Goal: Transaction & Acquisition: Purchase product/service

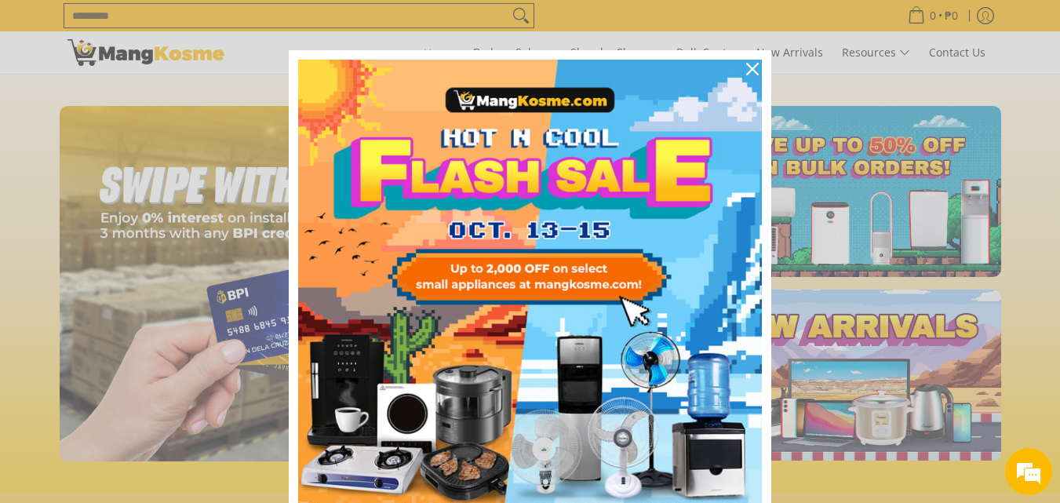
scroll to position [0, 1871]
click at [746, 71] on icon "close icon" at bounding box center [752, 69] width 13 height 13
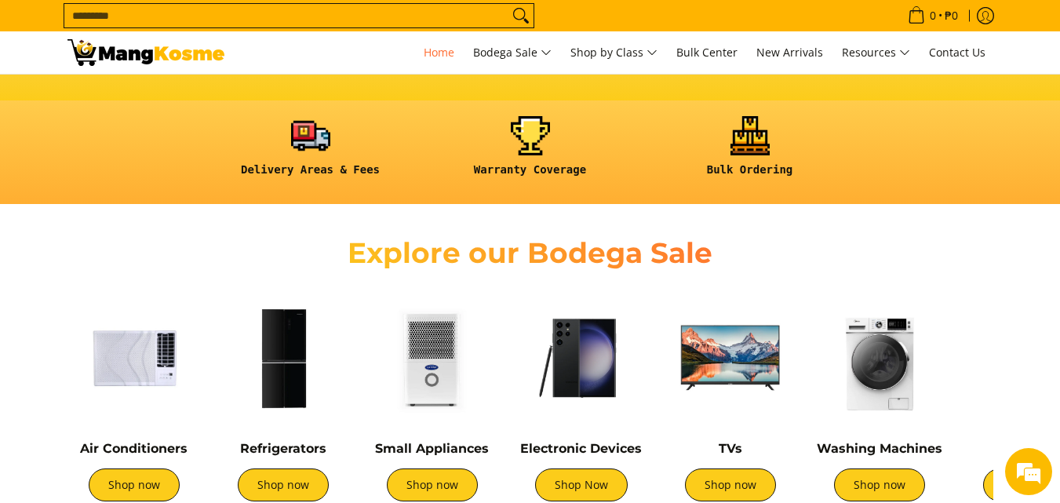
scroll to position [0, 2494]
click at [859, 485] on link "Shop now" at bounding box center [879, 484] width 91 height 33
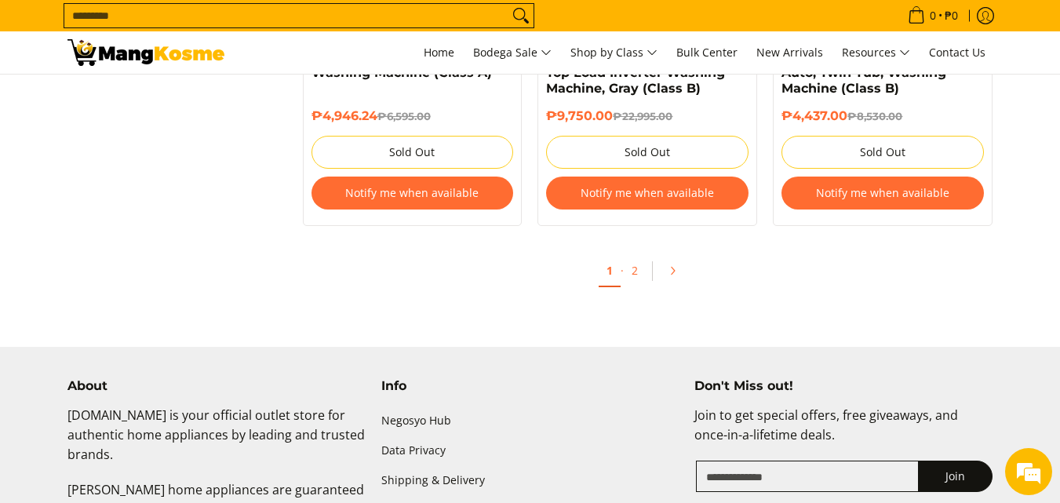
scroll to position [3451, 0]
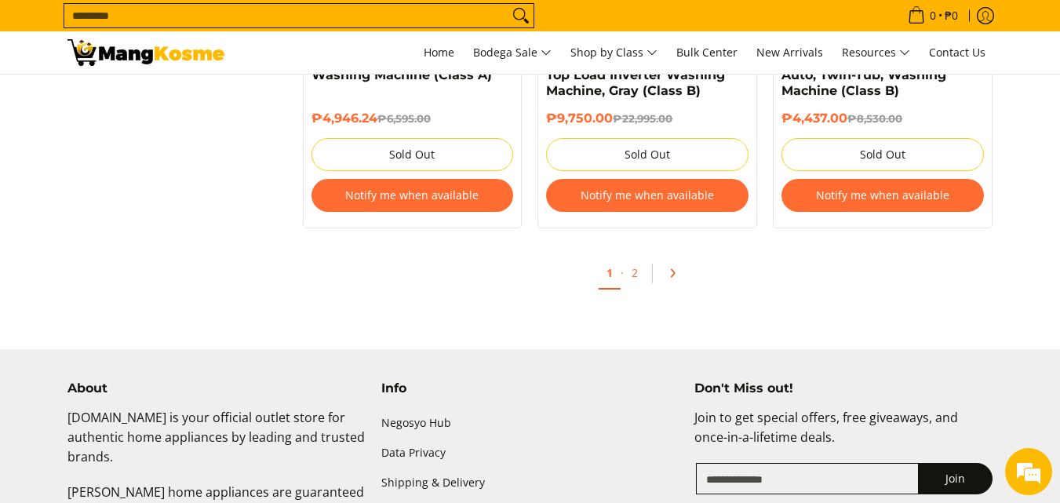
click at [674, 270] on icon "Pagination" at bounding box center [672, 272] width 11 height 11
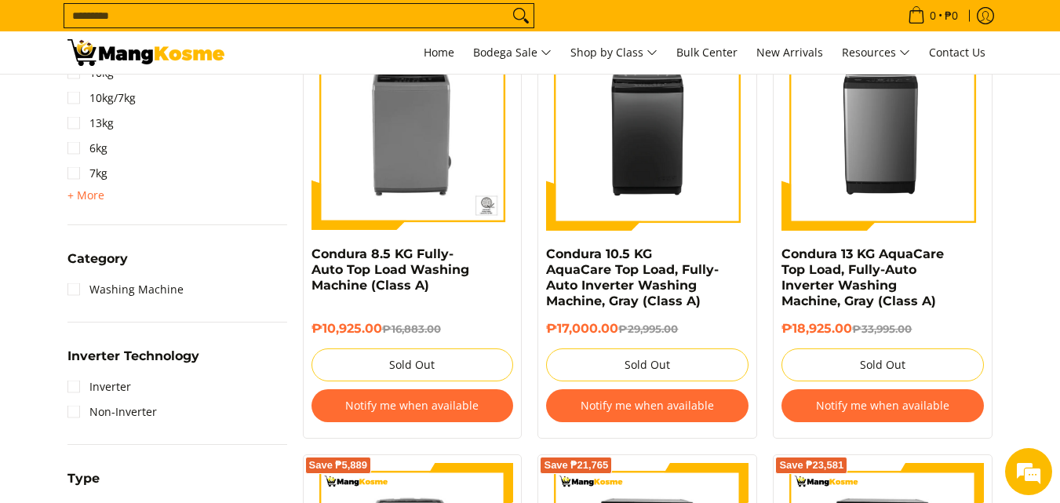
scroll to position [431, 0]
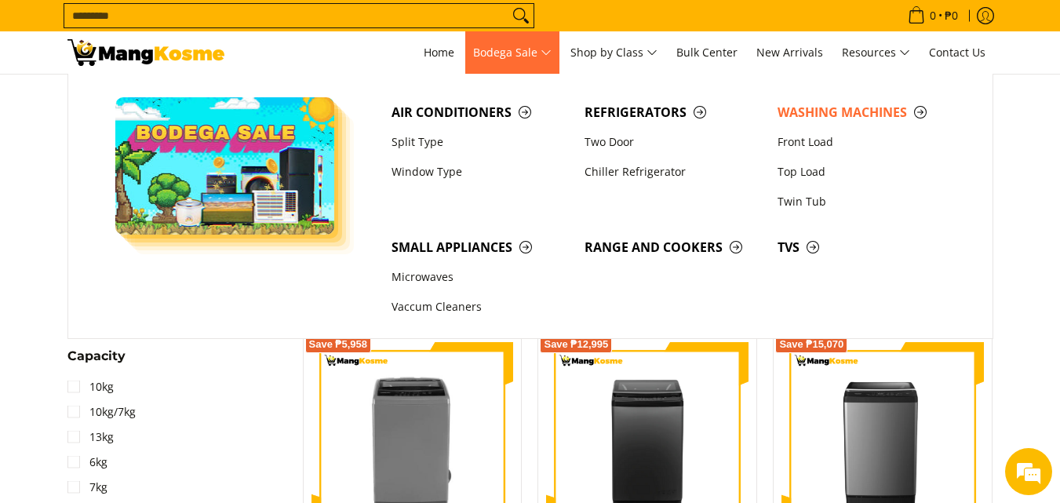
click at [509, 52] on span "Bodega Sale" at bounding box center [512, 53] width 78 height 20
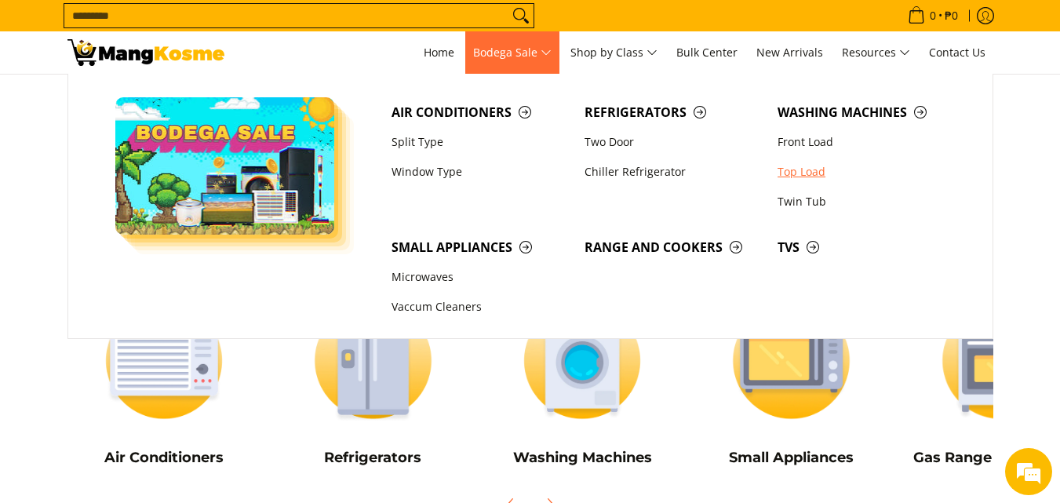
click at [812, 169] on link "Top Load" at bounding box center [865, 172] width 193 height 30
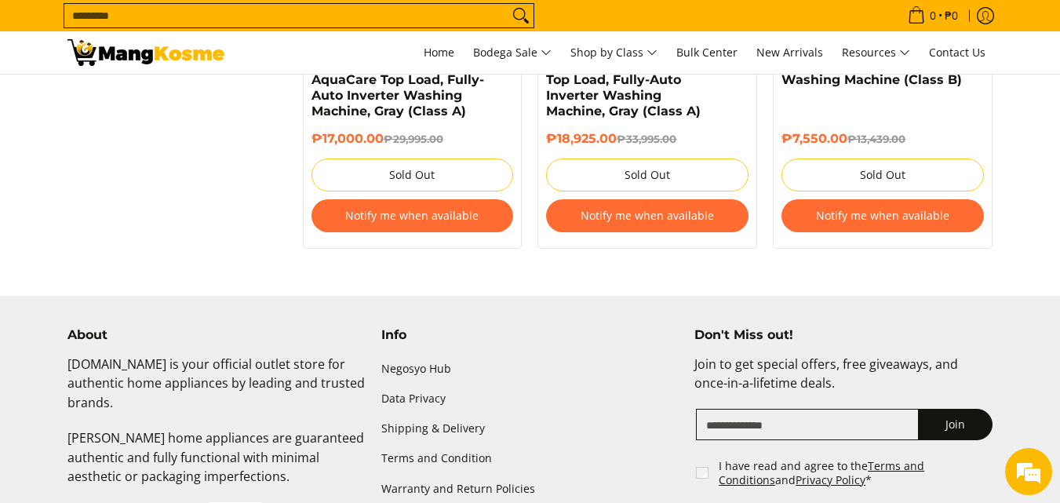
scroll to position [2274, 0]
